Goal: Find specific page/section: Find specific page/section

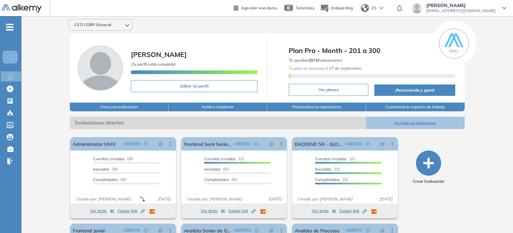
click at [412, 122] on button "Ver todas las evaluaciones" at bounding box center [415, 123] width 99 height 12
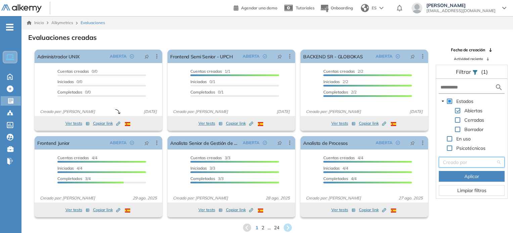
click at [455, 162] on input "search" at bounding box center [469, 163] width 53 height 10
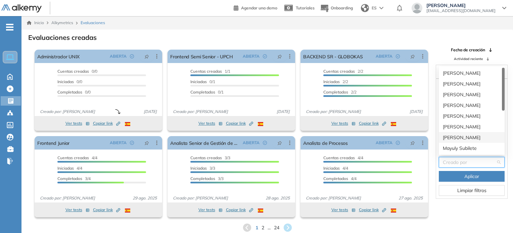
click at [455, 134] on div "[PERSON_NAME]" at bounding box center [472, 137] width 58 height 7
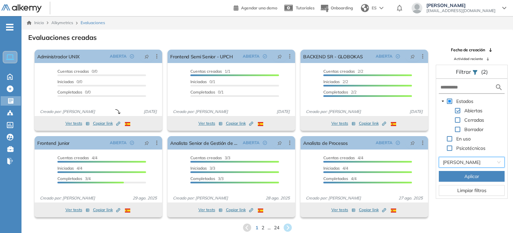
click at [469, 177] on span "Aplicar" at bounding box center [472, 176] width 15 height 7
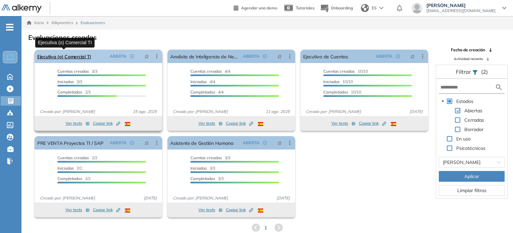
click at [86, 60] on link "Ejecutiva (o) Comercial TI" at bounding box center [64, 56] width 54 height 13
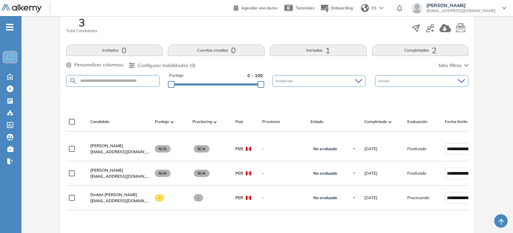
scroll to position [121, 0]
